Goal: Find specific page/section: Find specific page/section

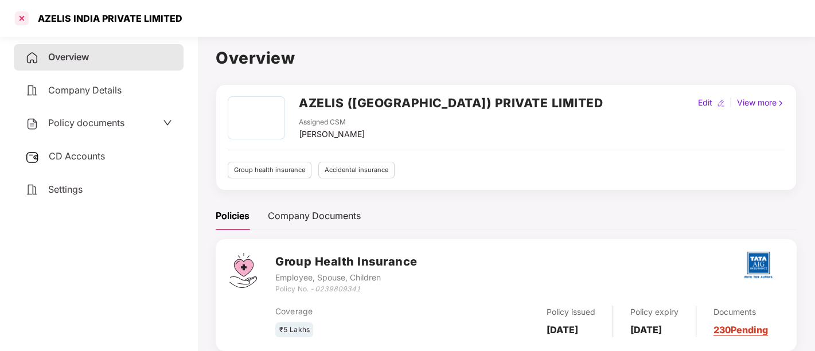
click at [20, 15] on div at bounding box center [22, 18] width 18 height 18
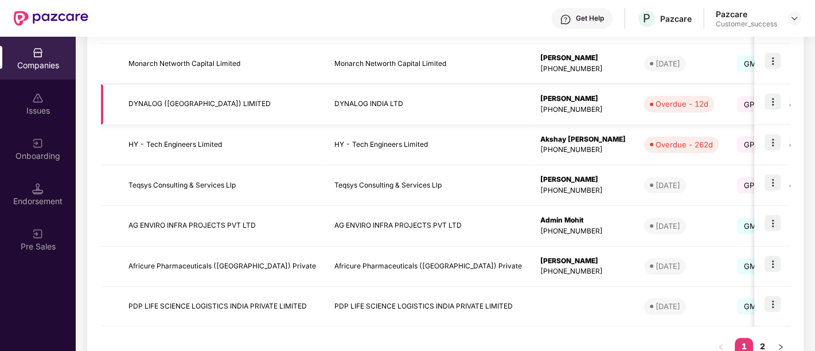
scroll to position [371, 0]
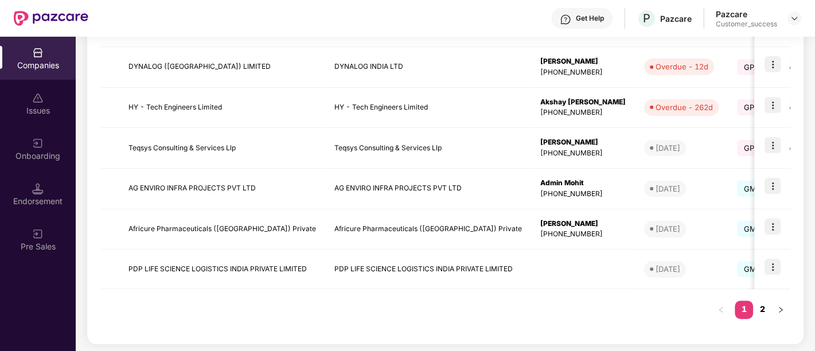
click at [763, 309] on link "2" at bounding box center [762, 309] width 18 height 17
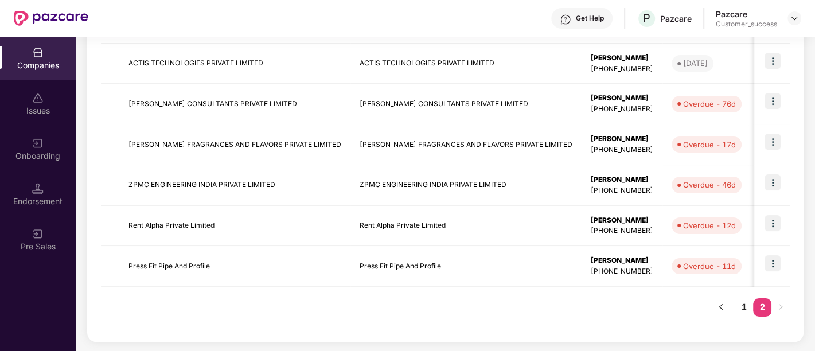
scroll to position [251, 0]
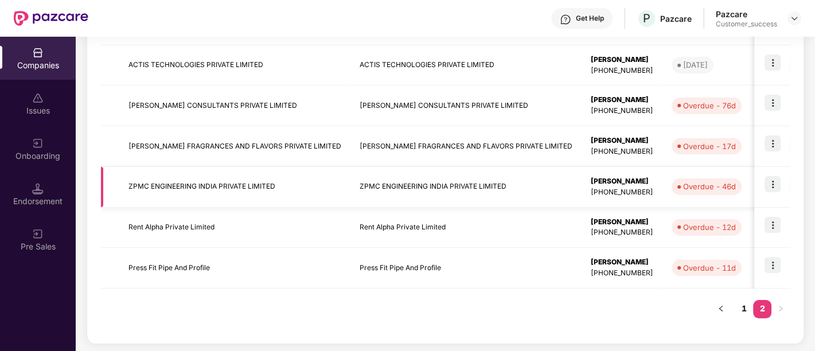
click at [770, 192] on td at bounding box center [773, 187] width 36 height 41
click at [776, 183] on img at bounding box center [773, 184] width 16 height 16
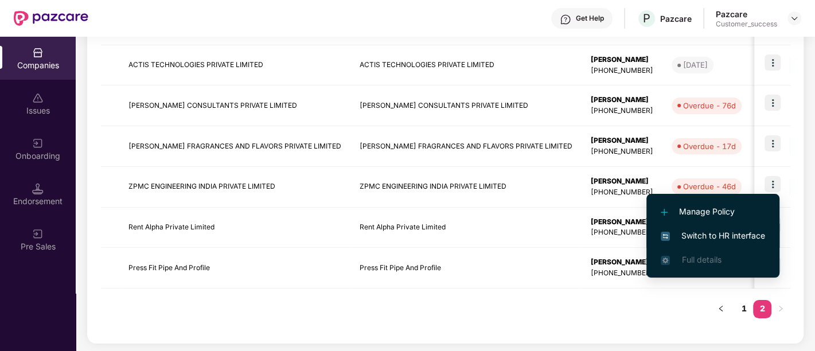
click at [703, 243] on li "Switch to HR interface" at bounding box center [713, 236] width 133 height 24
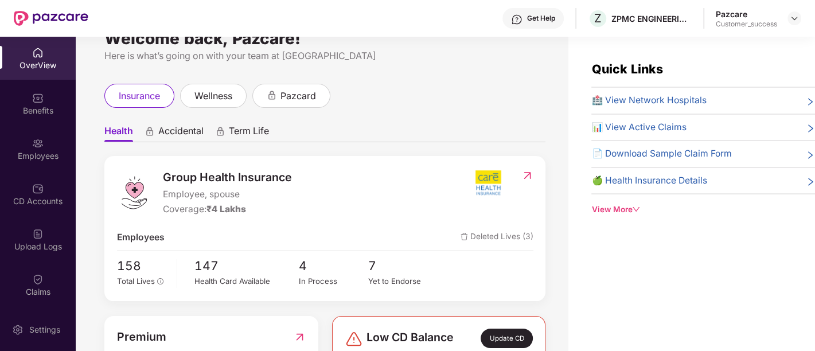
scroll to position [0, 0]
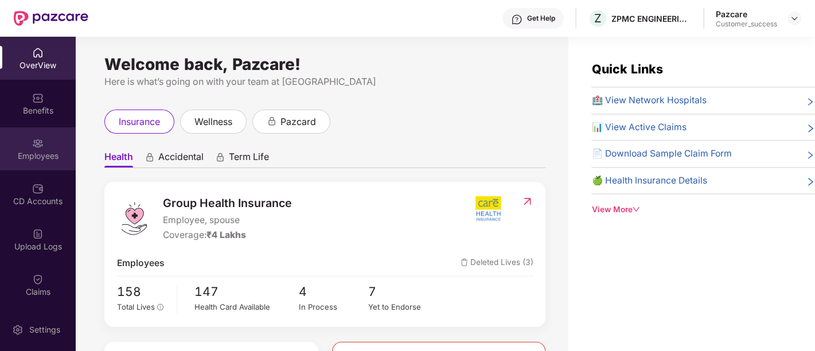
click at [47, 137] on div "Employees" at bounding box center [38, 148] width 76 height 43
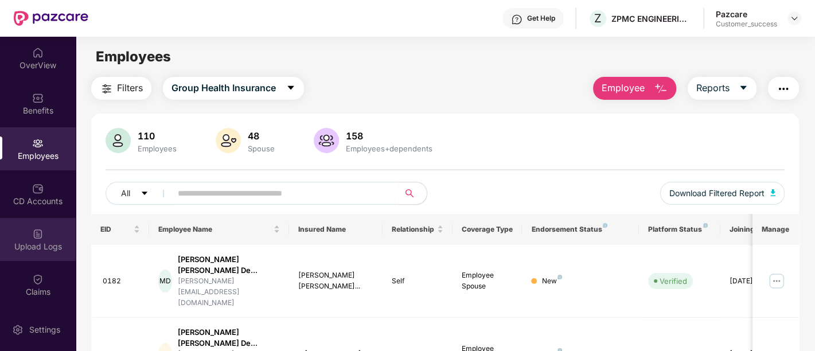
drag, startPoint x: 11, startPoint y: 0, endPoint x: 28, endPoint y: 242, distance: 242.1
click at [28, 242] on div "Upload Logs" at bounding box center [38, 246] width 76 height 11
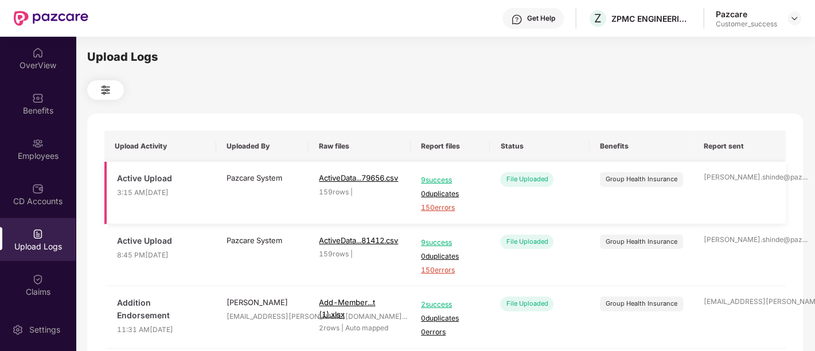
click at [440, 181] on span "9 success" at bounding box center [450, 180] width 59 height 11
click at [302, 53] on div "Upload Logs" at bounding box center [445, 57] width 716 height 18
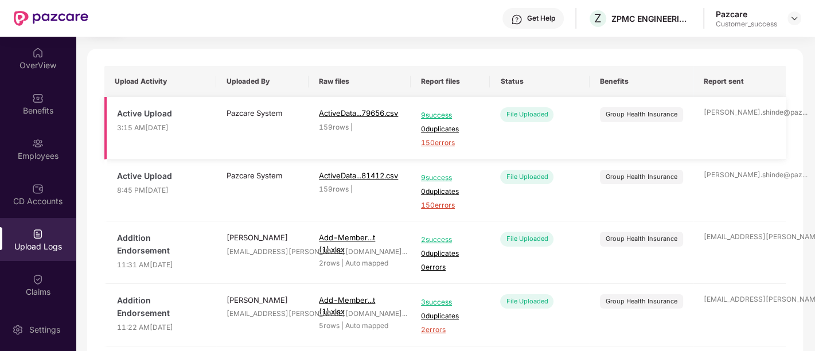
scroll to position [65, 0]
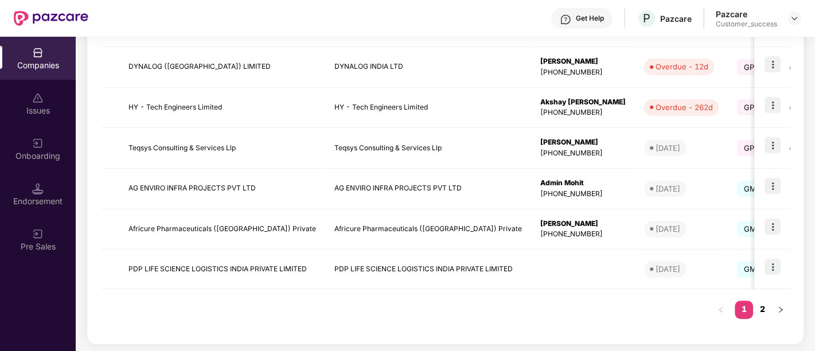
click at [762, 305] on link "2" at bounding box center [762, 309] width 18 height 17
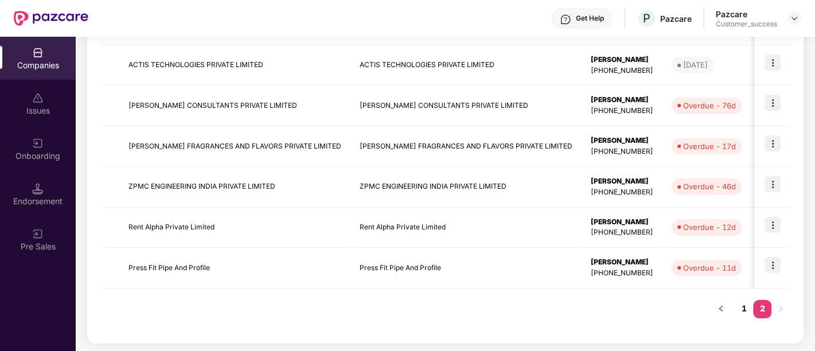
click at [50, 146] on div "Onboarding" at bounding box center [38, 148] width 76 height 43
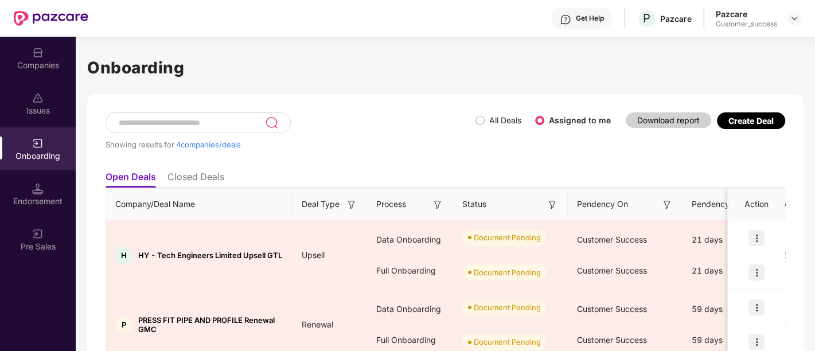
click at [44, 207] on div "Endorsement" at bounding box center [38, 194] width 76 height 43
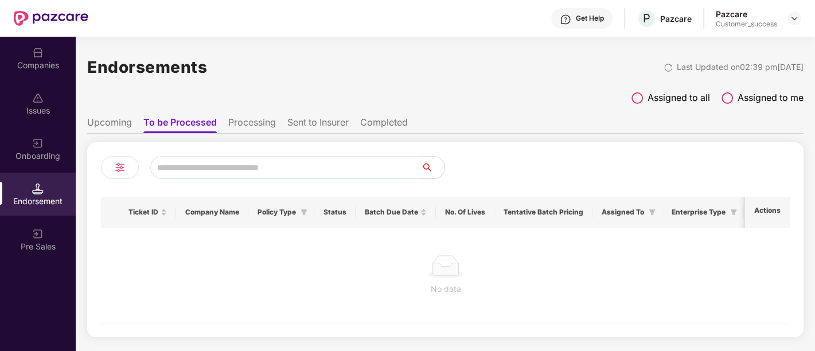
click at [633, 99] on span at bounding box center [637, 97] width 11 height 11
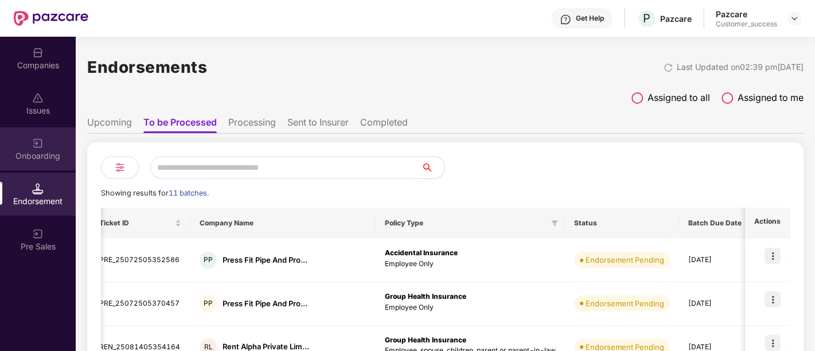
click at [37, 155] on div "Onboarding" at bounding box center [38, 155] width 76 height 11
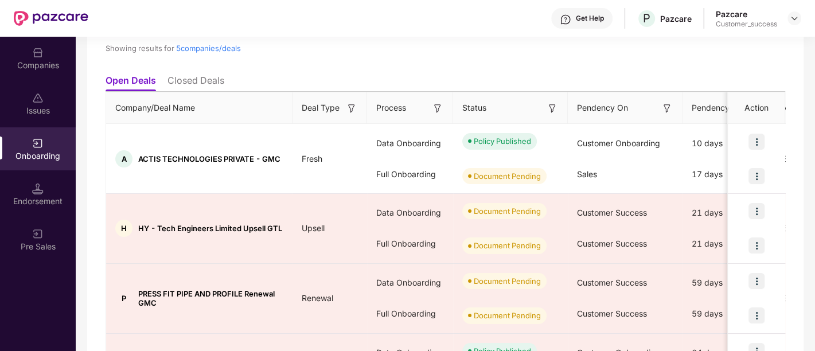
scroll to position [102, 0]
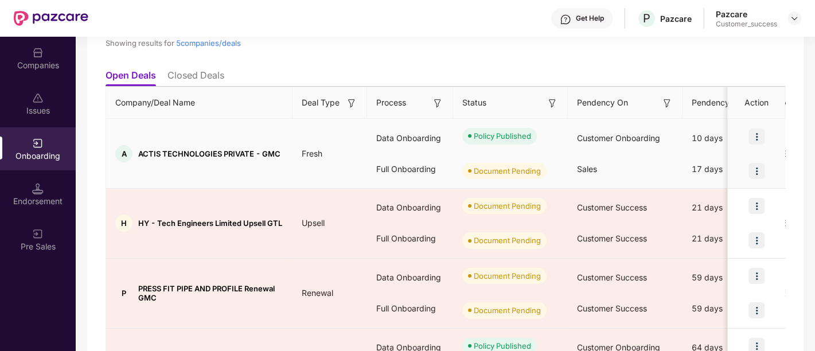
click at [757, 169] on img at bounding box center [757, 171] width 16 height 16
click at [615, 161] on div "Sales" at bounding box center [625, 169] width 115 height 31
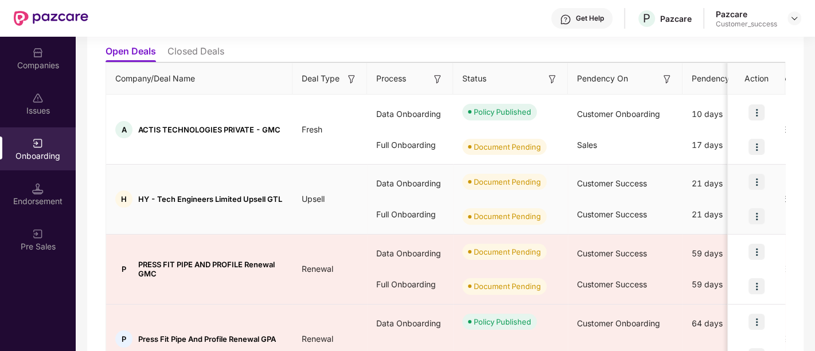
scroll to position [127, 0]
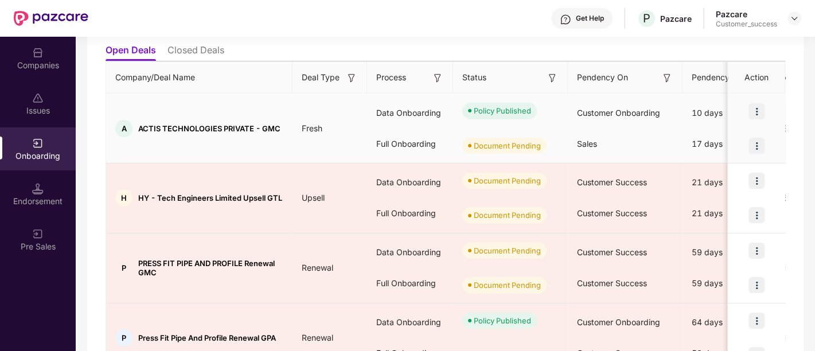
click at [761, 105] on img at bounding box center [757, 111] width 16 height 16
click at [757, 138] on img at bounding box center [757, 146] width 16 height 16
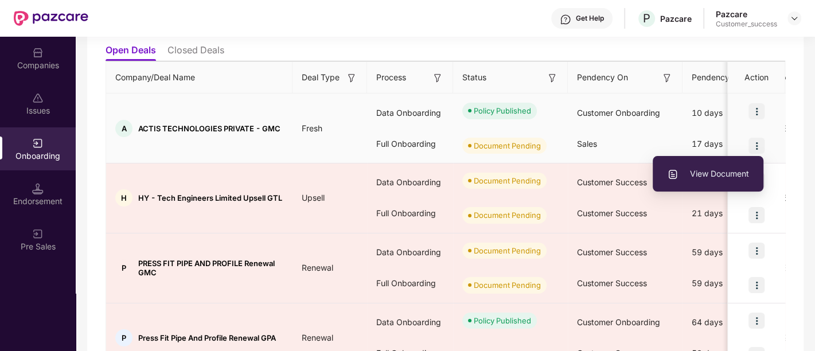
click at [629, 131] on div "Sales" at bounding box center [625, 144] width 115 height 31
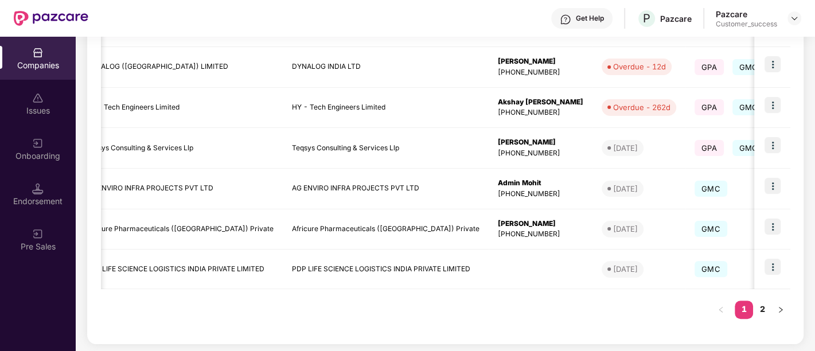
scroll to position [0, 77]
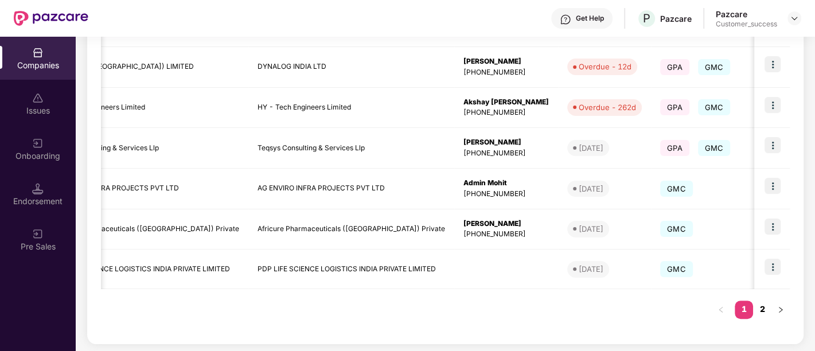
click at [763, 307] on link "2" at bounding box center [762, 309] width 18 height 17
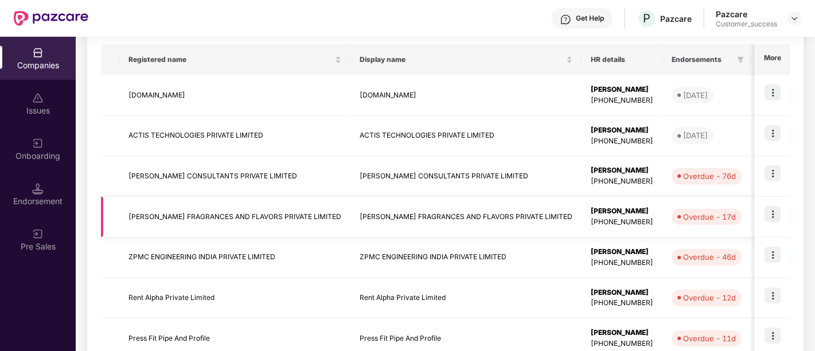
scroll to position [180, 0]
click at [480, 139] on td "ACTIS TECHNOLOGIES PRIVATE LIMITED" at bounding box center [466, 136] width 231 height 41
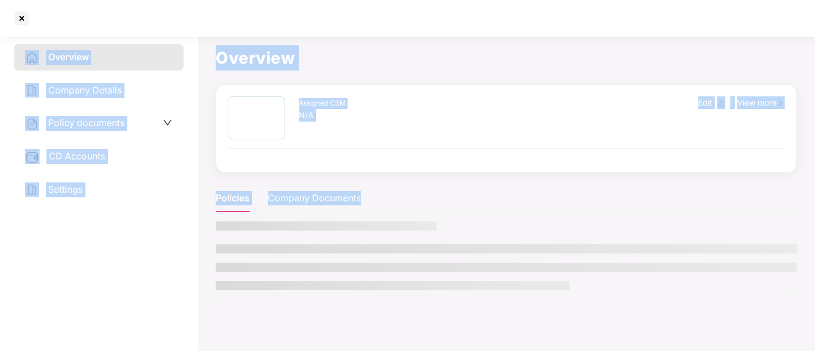
click at [480, 139] on div "Assigned CSM N/A Edit | View more" at bounding box center [506, 117] width 557 height 43
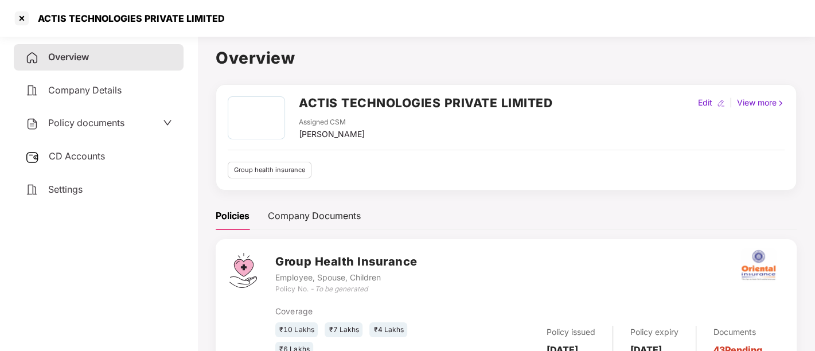
click at [115, 129] on div "Policy documents" at bounding box center [74, 123] width 99 height 15
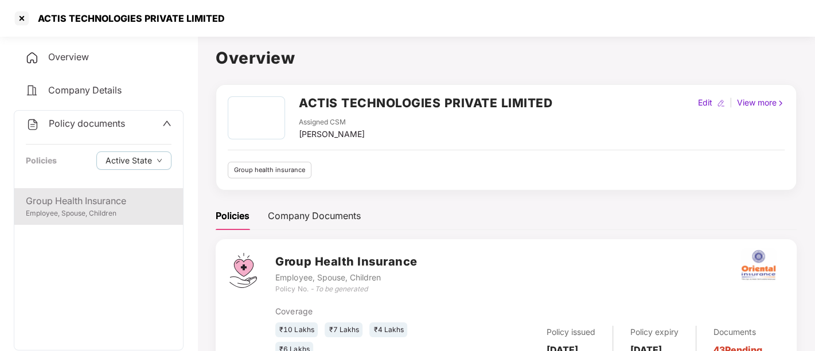
click at [87, 209] on div "Employee, Spouse, Children" at bounding box center [99, 213] width 146 height 11
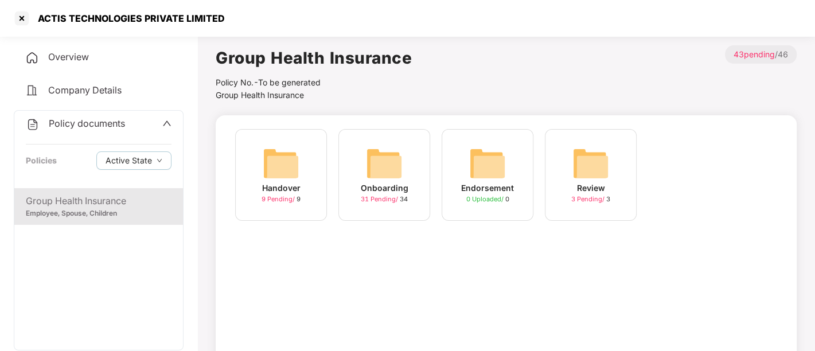
click at [340, 213] on div "Onboarding 31 Pending / 34" at bounding box center [385, 175] width 92 height 92
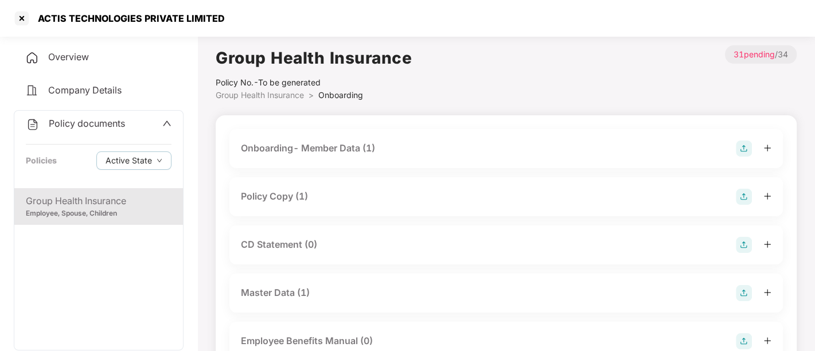
click at [396, 204] on div "Policy Copy (1)" at bounding box center [506, 197] width 531 height 16
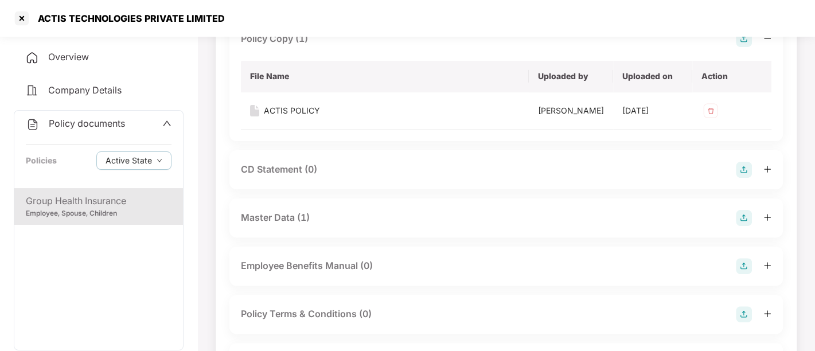
scroll to position [0, 0]
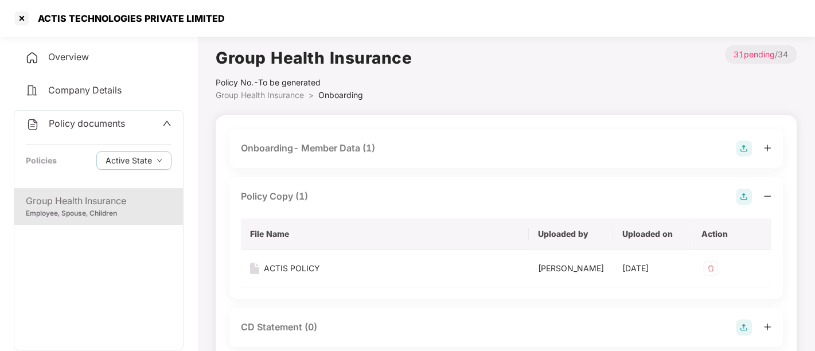
click at [131, 18] on div "ACTIS TECHNOLOGIES PRIVATE LIMITED" at bounding box center [128, 18] width 194 height 11
copy div "ACTIS TECHNOLOGIES PRIVATE LIMITED"
